Goal: Check status

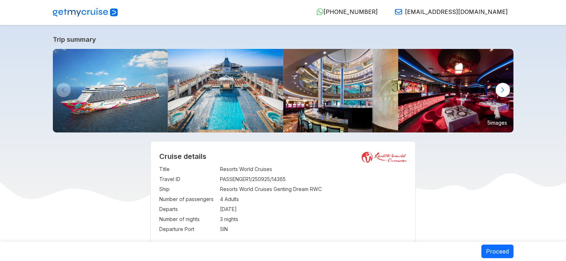
click at [502, 91] on div at bounding box center [503, 90] width 14 height 14
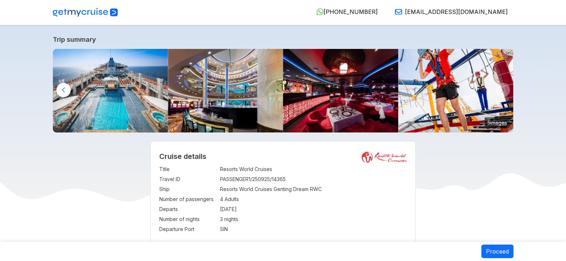
click at [64, 92] on div at bounding box center [63, 90] width 14 height 14
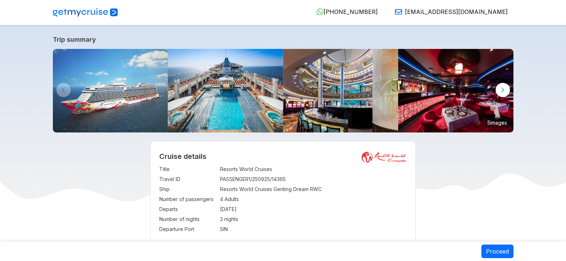
click at [64, 92] on img at bounding box center [110, 91] width 115 height 84
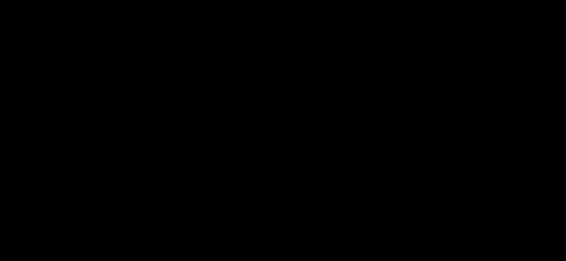
click at [64, 92] on picture at bounding box center [283, 139] width 566 height 244
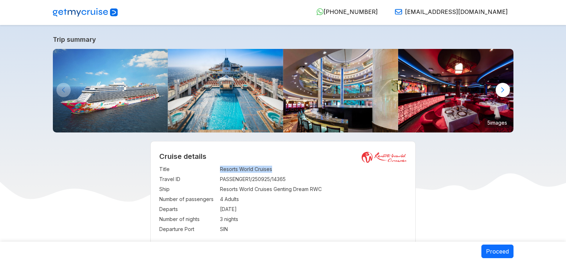
drag, startPoint x: 256, startPoint y: 171, endPoint x: 283, endPoint y: 171, distance: 27.5
click at [283, 171] on tr "Title : Resorts World Cruises" at bounding box center [282, 169] width 247 height 10
copy tr "Resorts World Cruises"
